Goal: Find specific page/section: Find specific page/section

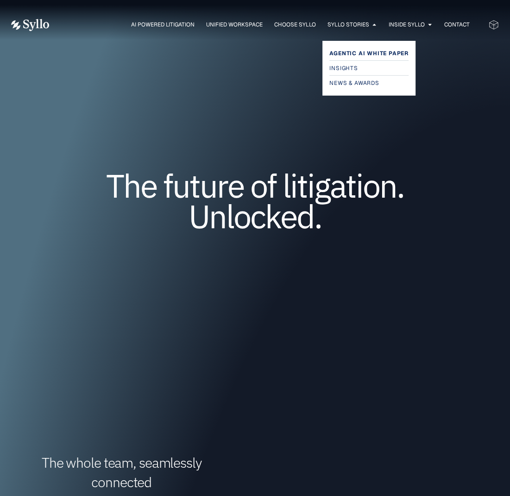
click at [359, 55] on span "Agentic AI White Paper" at bounding box center [369, 53] width 79 height 11
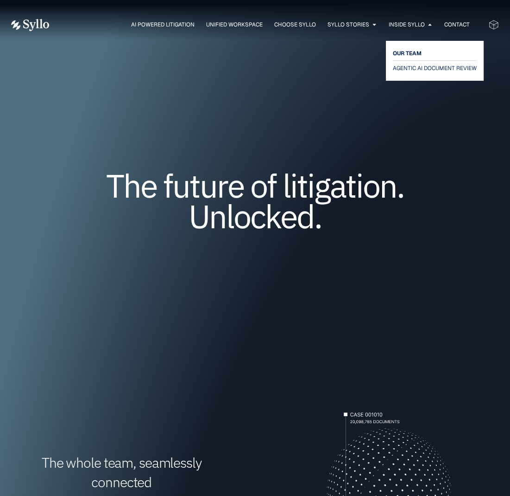
click at [415, 51] on span "OUR TEAM" at bounding box center [407, 53] width 29 height 11
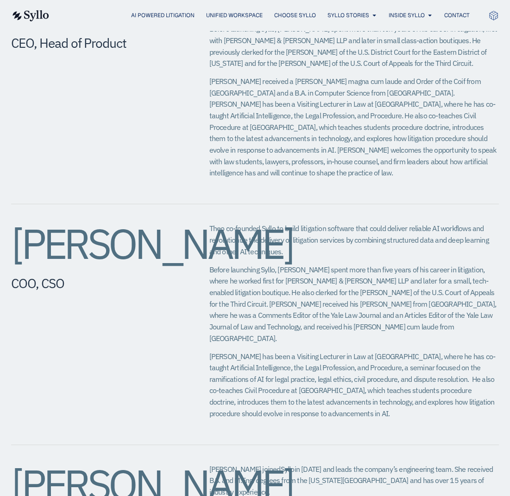
scroll to position [642, 0]
